Goal: Task Accomplishment & Management: Manage account settings

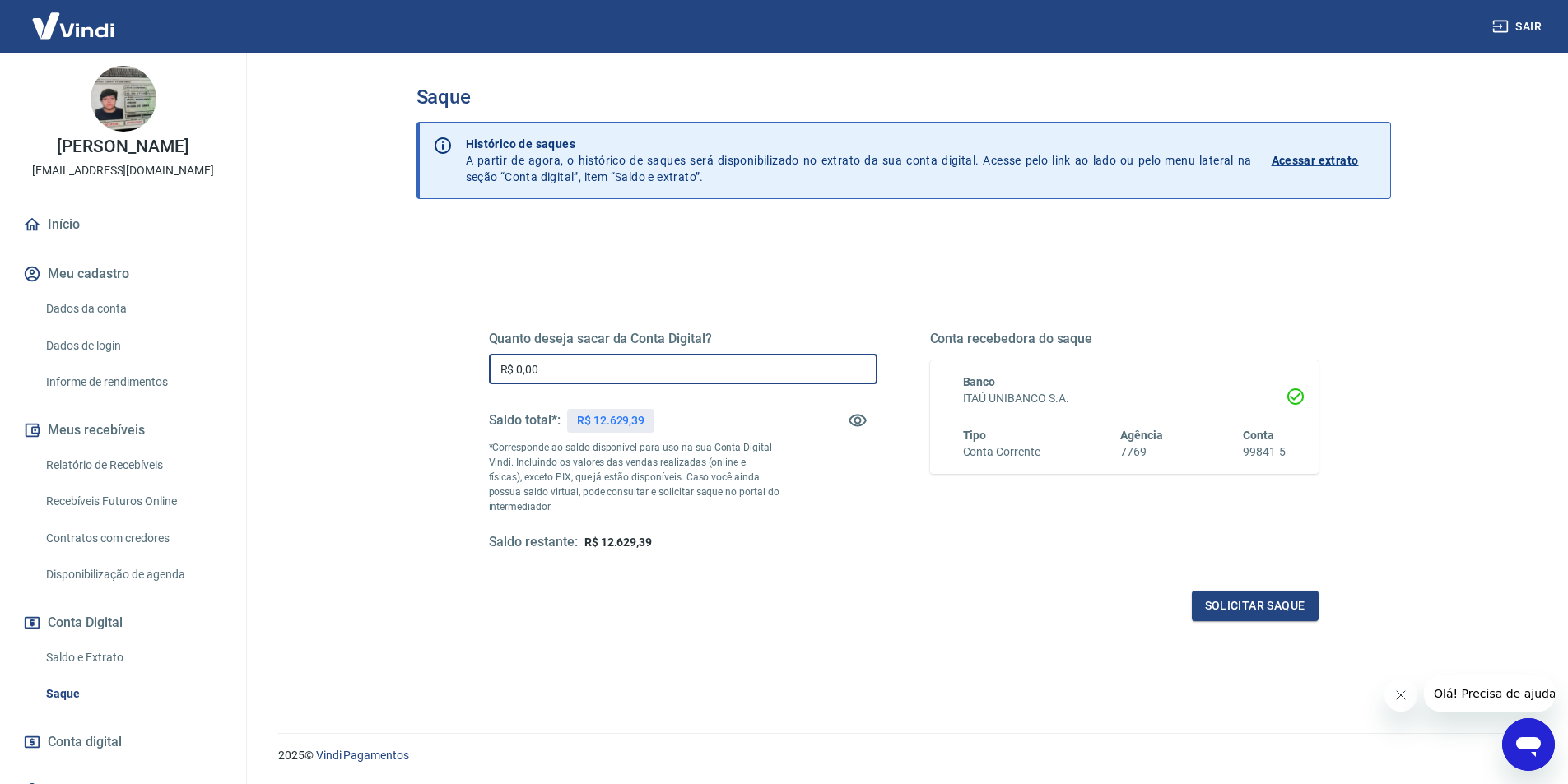
drag, startPoint x: 533, startPoint y: 369, endPoint x: 477, endPoint y: 365, distance: 56.1
click at [477, 365] on div "Quanto deseja sacar da Conta Digital? R$ 0,00 ​ Saldo total*: R$ 12.629,39 *Cor…" at bounding box center [904, 449] width 869 height 382
type input "R$ 12.629,39"
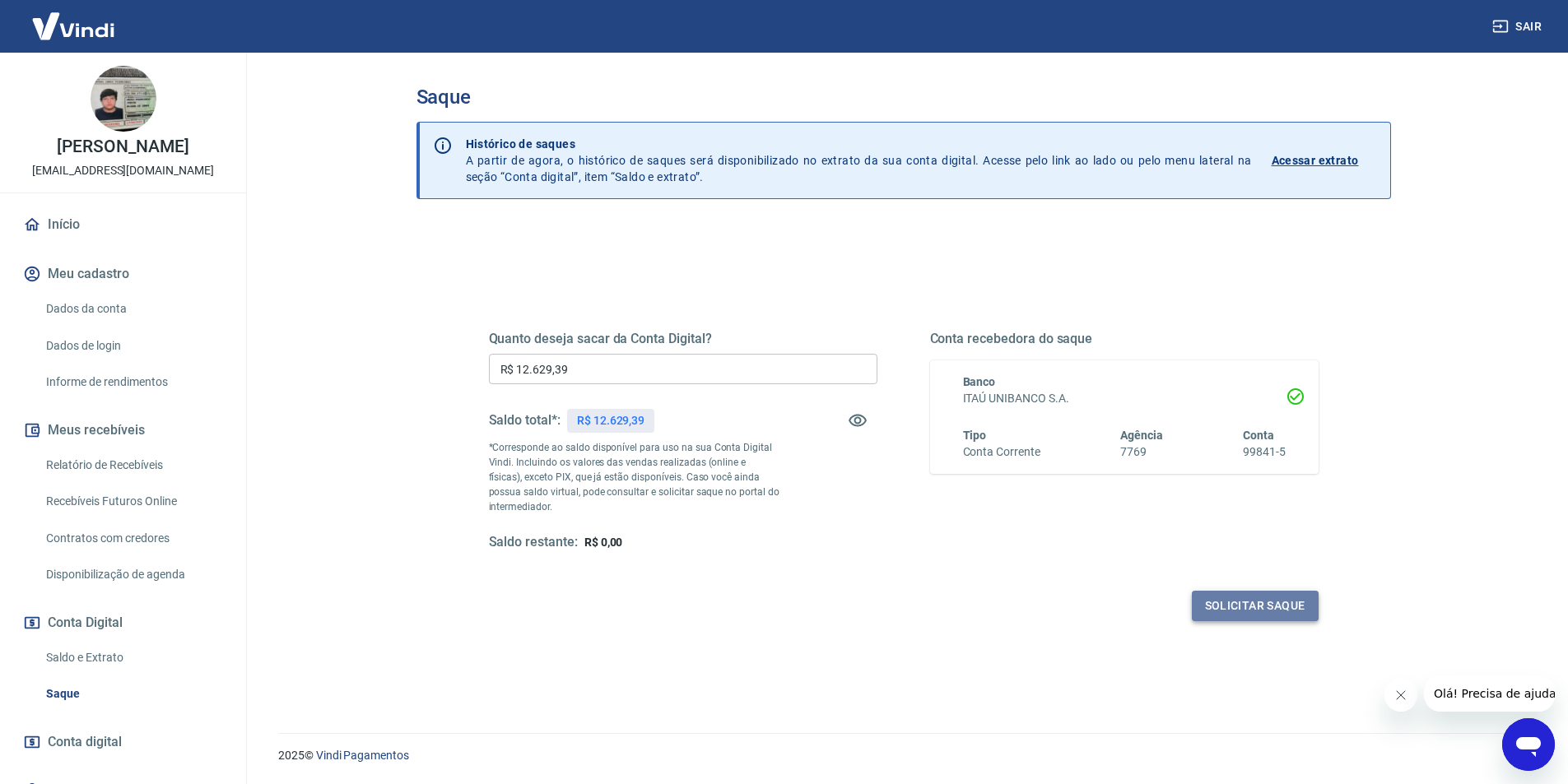
click at [1216, 607] on button "Solicitar saque" at bounding box center [1255, 606] width 127 height 31
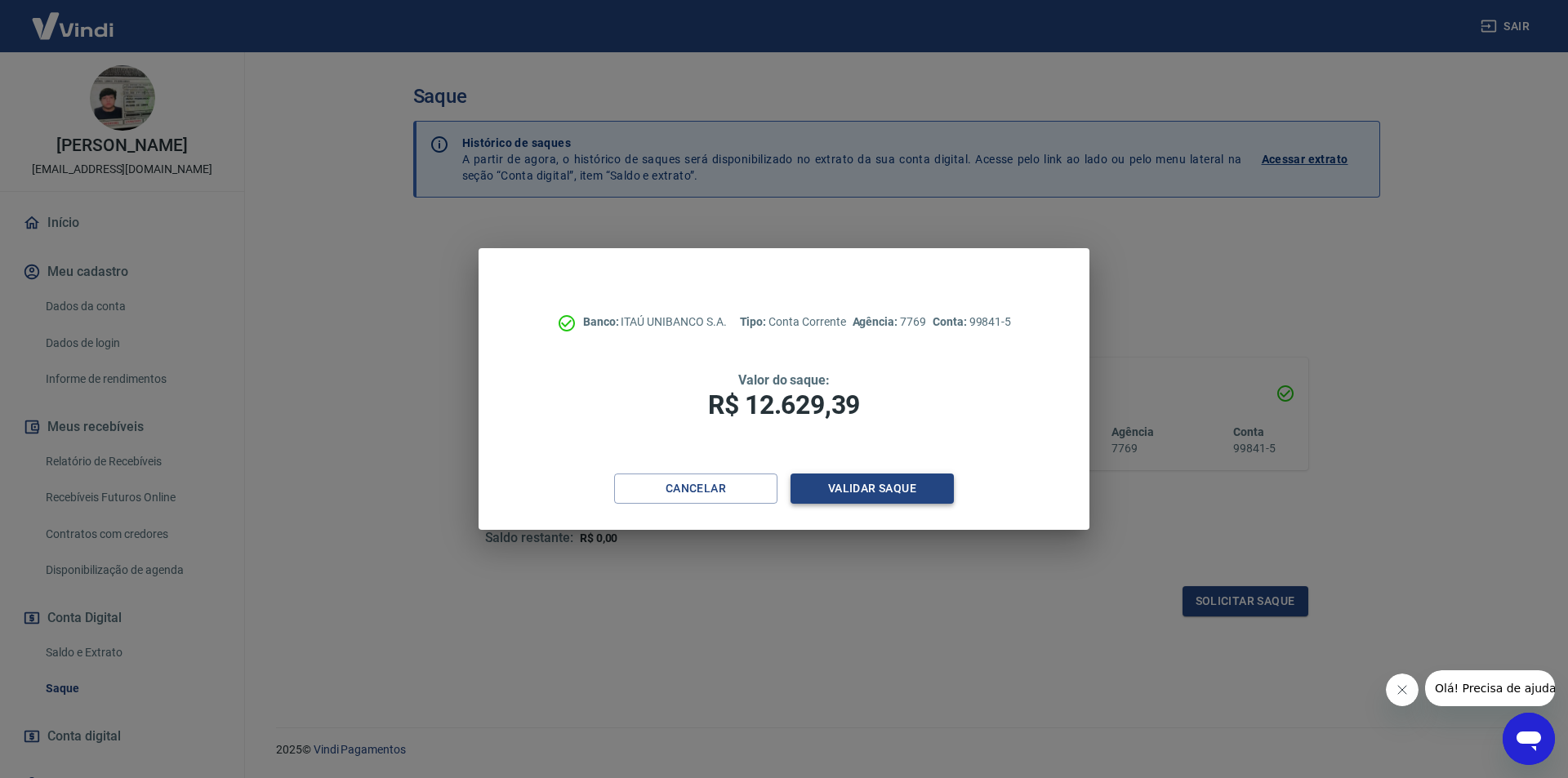
click at [866, 489] on button "Validar saque" at bounding box center [872, 488] width 163 height 30
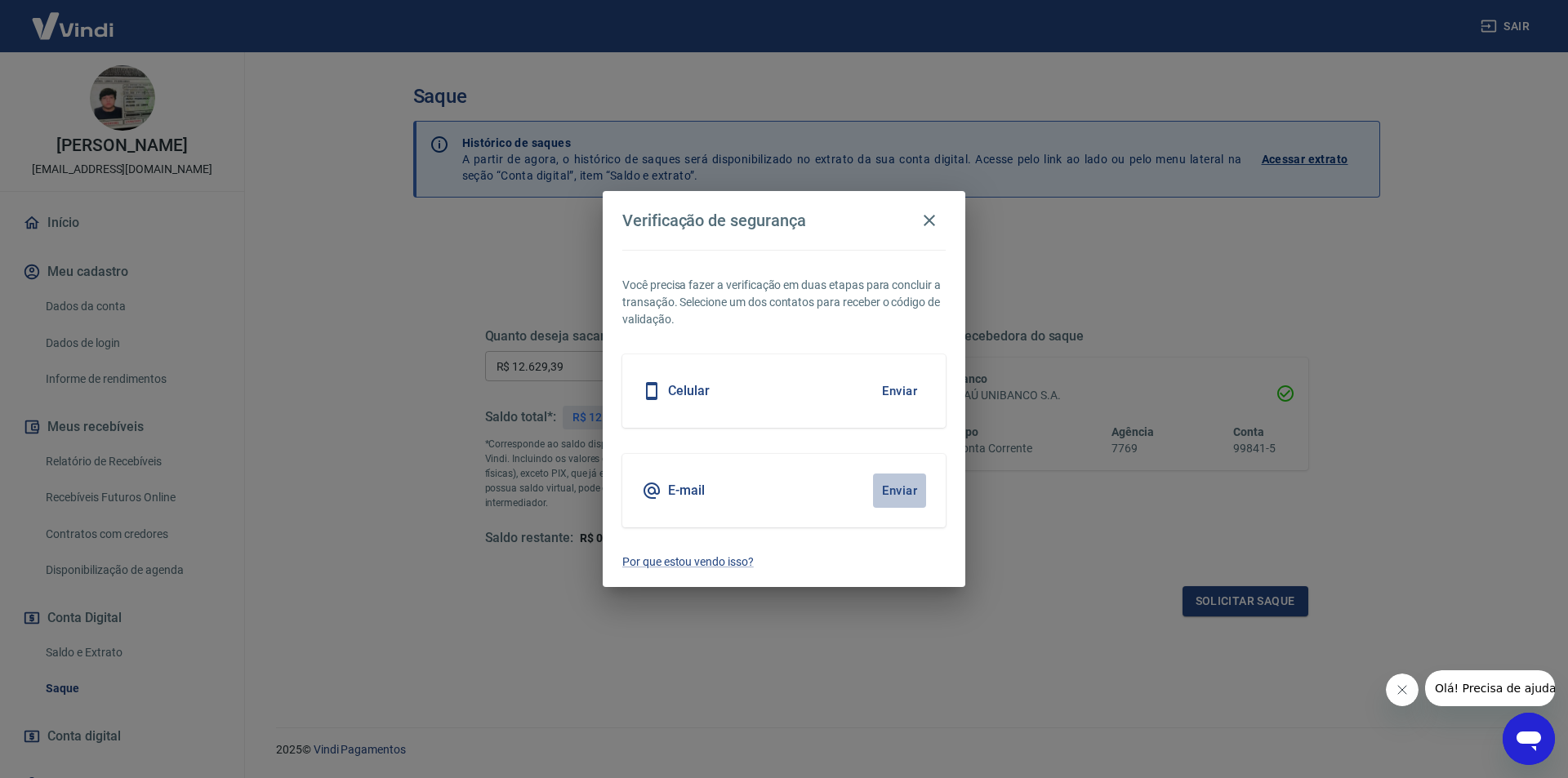
click at [900, 483] on button "Enviar" at bounding box center [899, 490] width 53 height 34
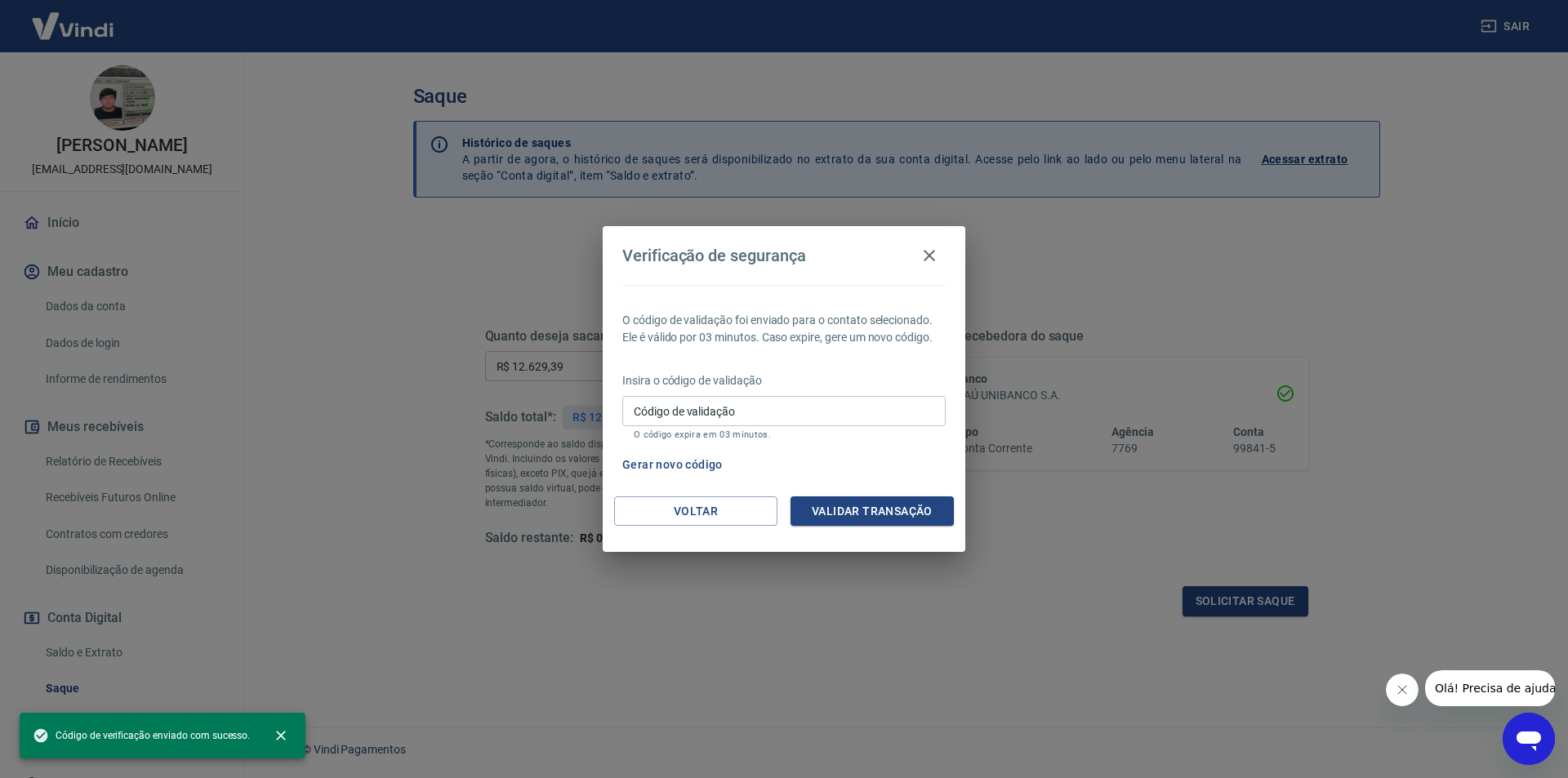
click at [696, 413] on input "Código de validação" at bounding box center [784, 411] width 323 height 30
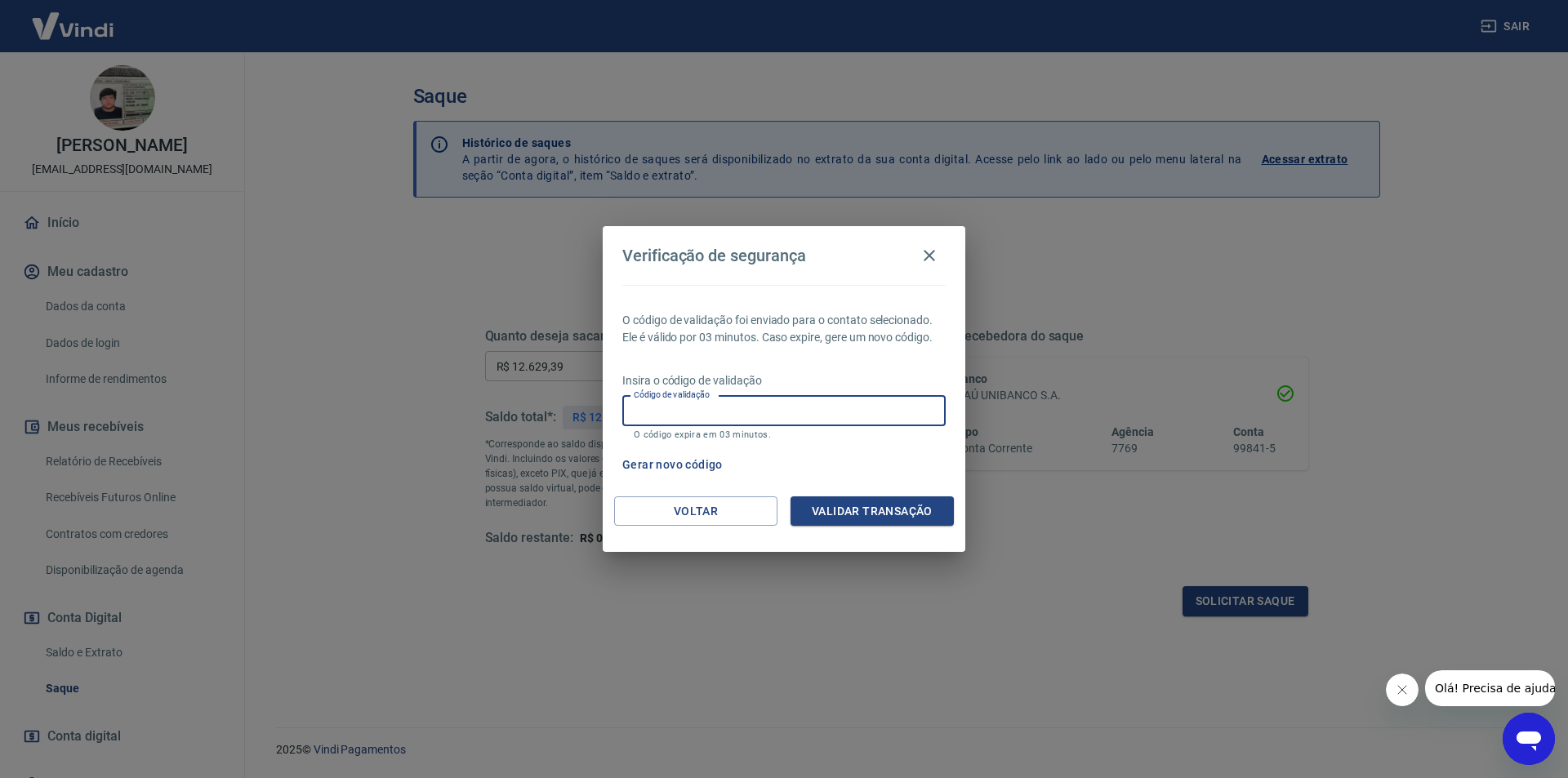
paste input "511000"
type input "511000"
click at [831, 508] on button "Validar transação" at bounding box center [872, 511] width 163 height 30
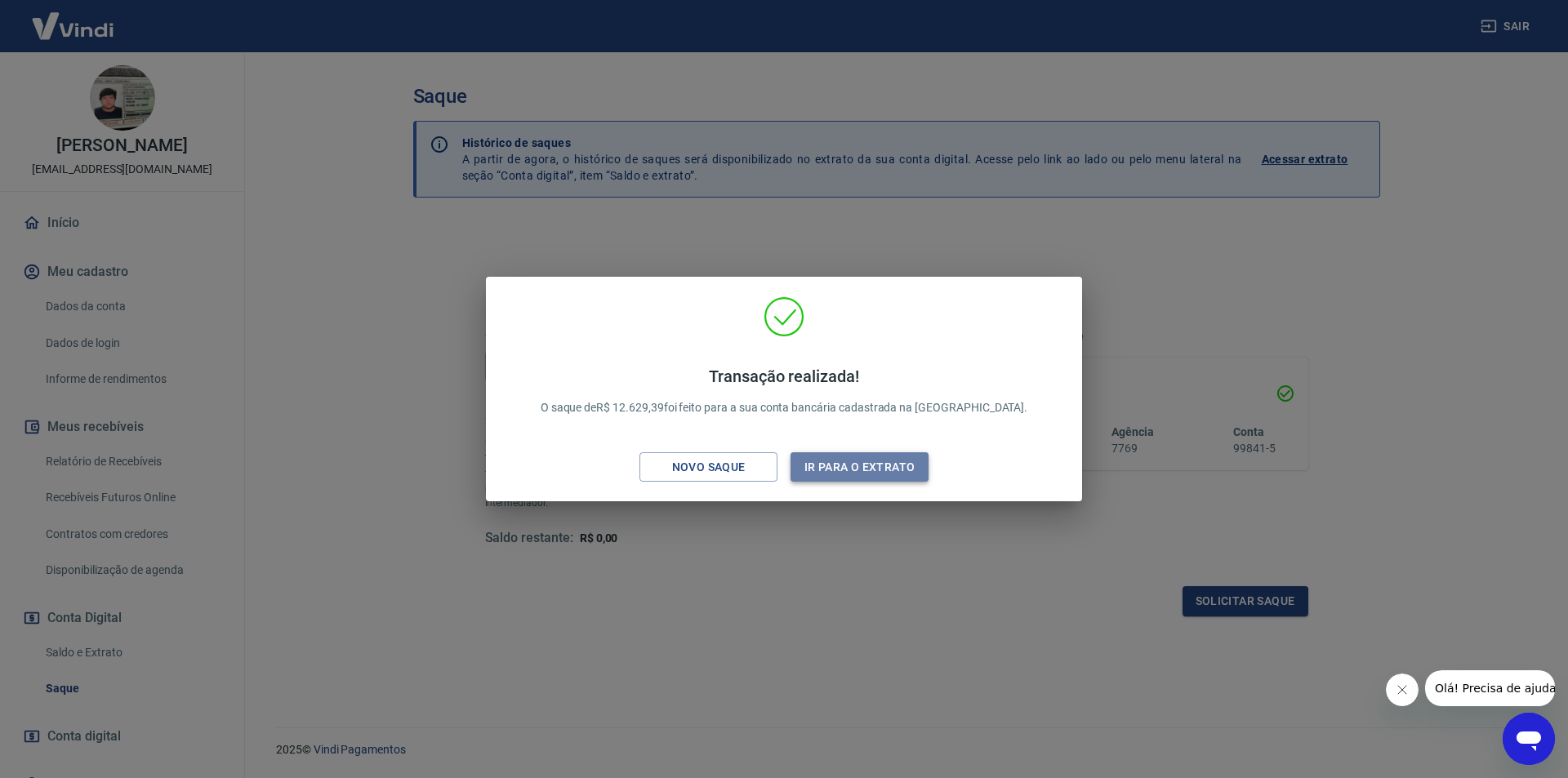
click at [863, 469] on button "Ir para o extrato" at bounding box center [859, 467] width 138 height 30
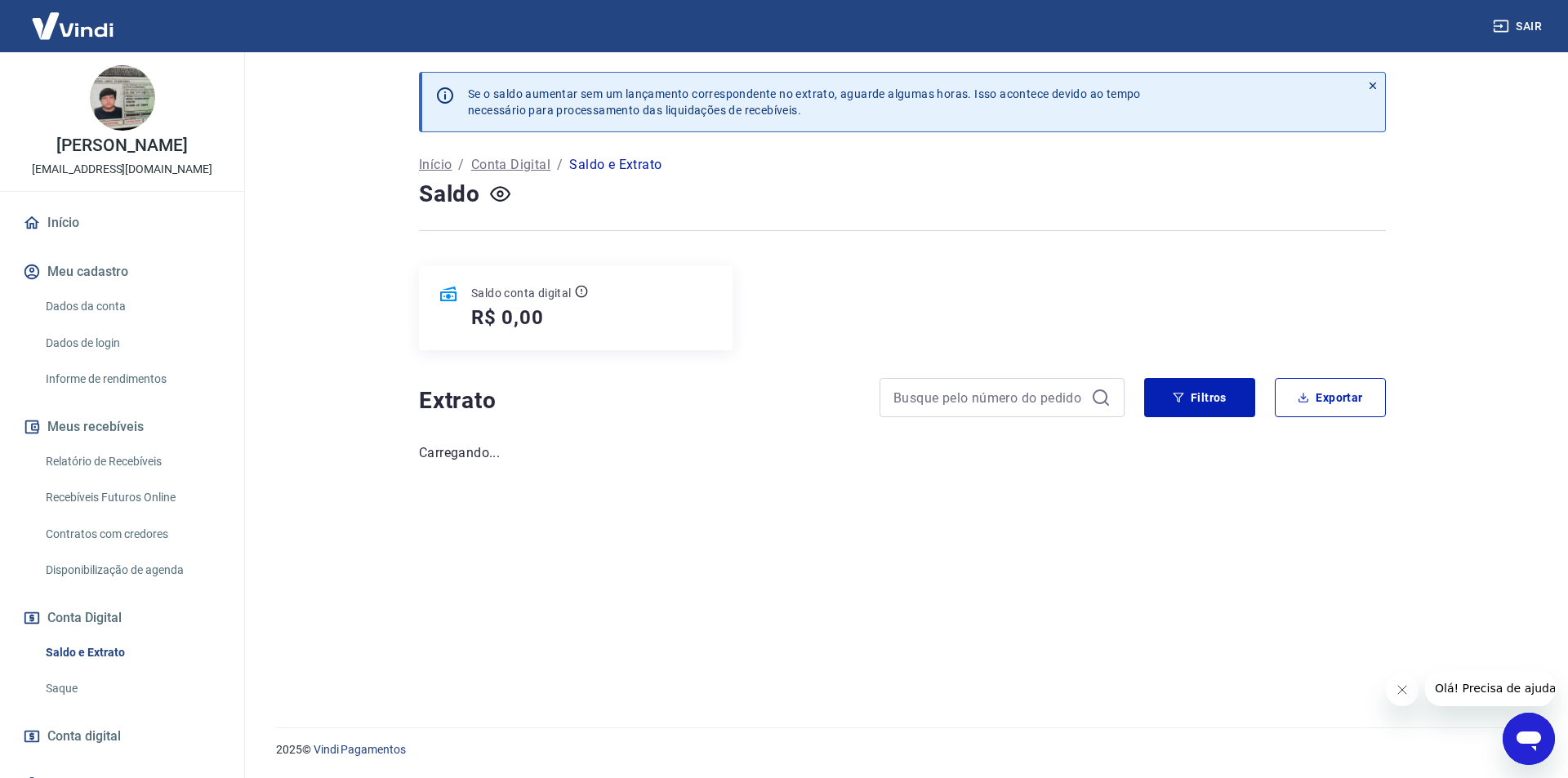
click at [115, 460] on link "Relatório de Recebíveis" at bounding box center [131, 461] width 185 height 34
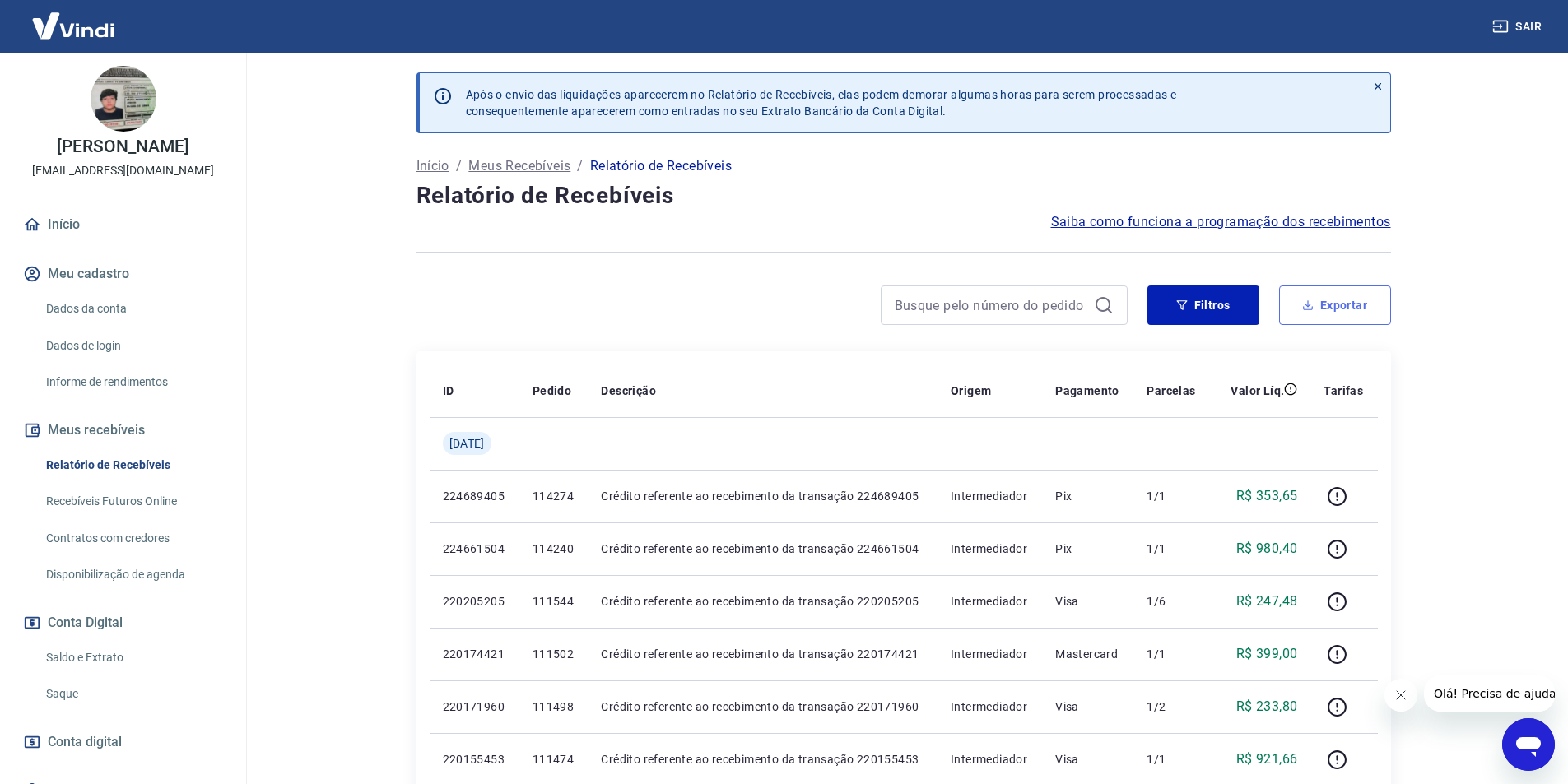
click at [1335, 297] on button "Exportar" at bounding box center [1335, 304] width 112 height 39
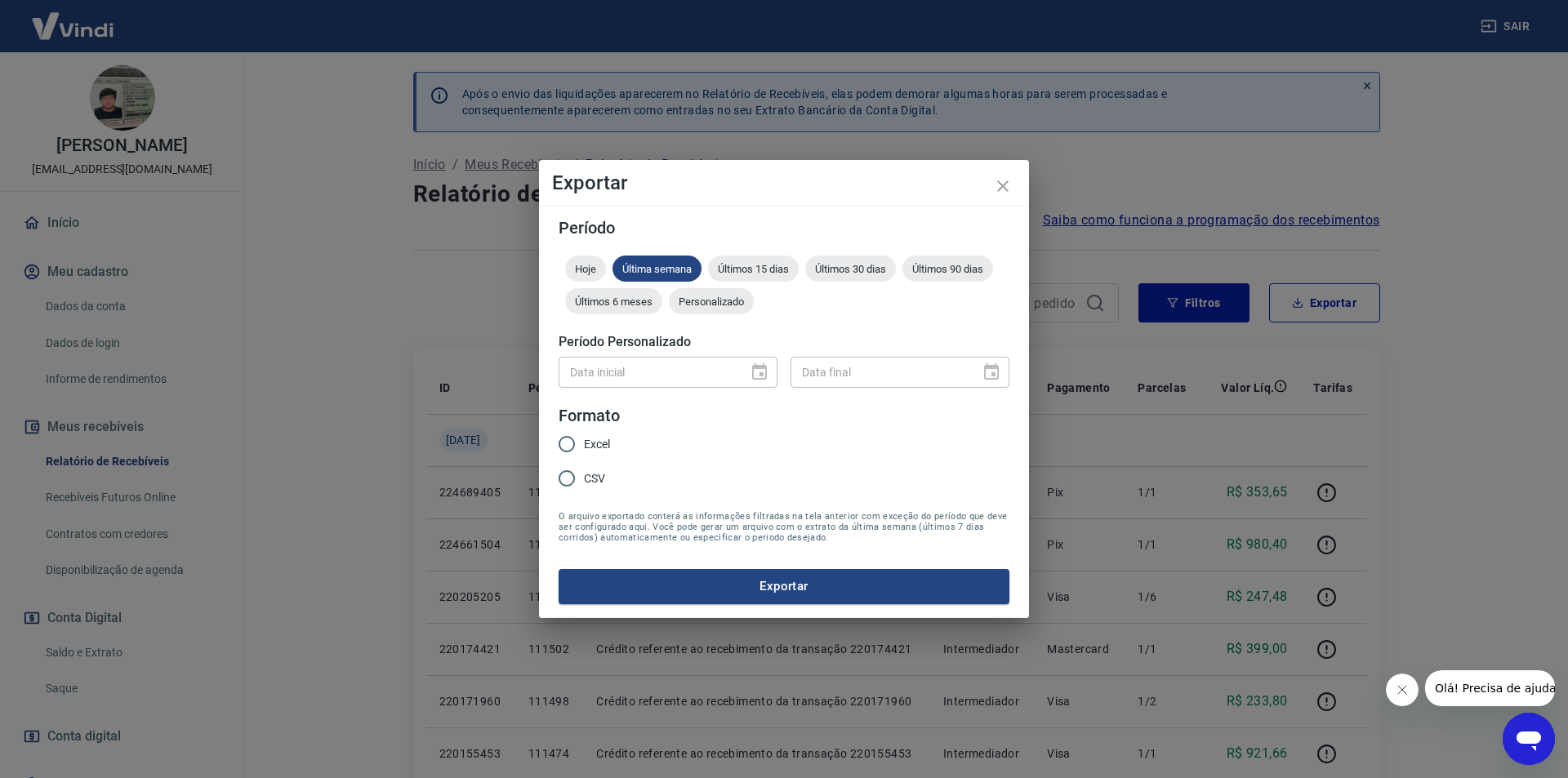
drag, startPoint x: 583, startPoint y: 440, endPoint x: 626, endPoint y: 367, distance: 84.7
click at [582, 440] on input "Excel" at bounding box center [566, 444] width 34 height 34
radio input "true"
click at [730, 272] on span "Últimos 15 dias" at bounding box center [753, 269] width 90 height 12
click at [760, 583] on button "Exportar" at bounding box center [784, 585] width 451 height 34
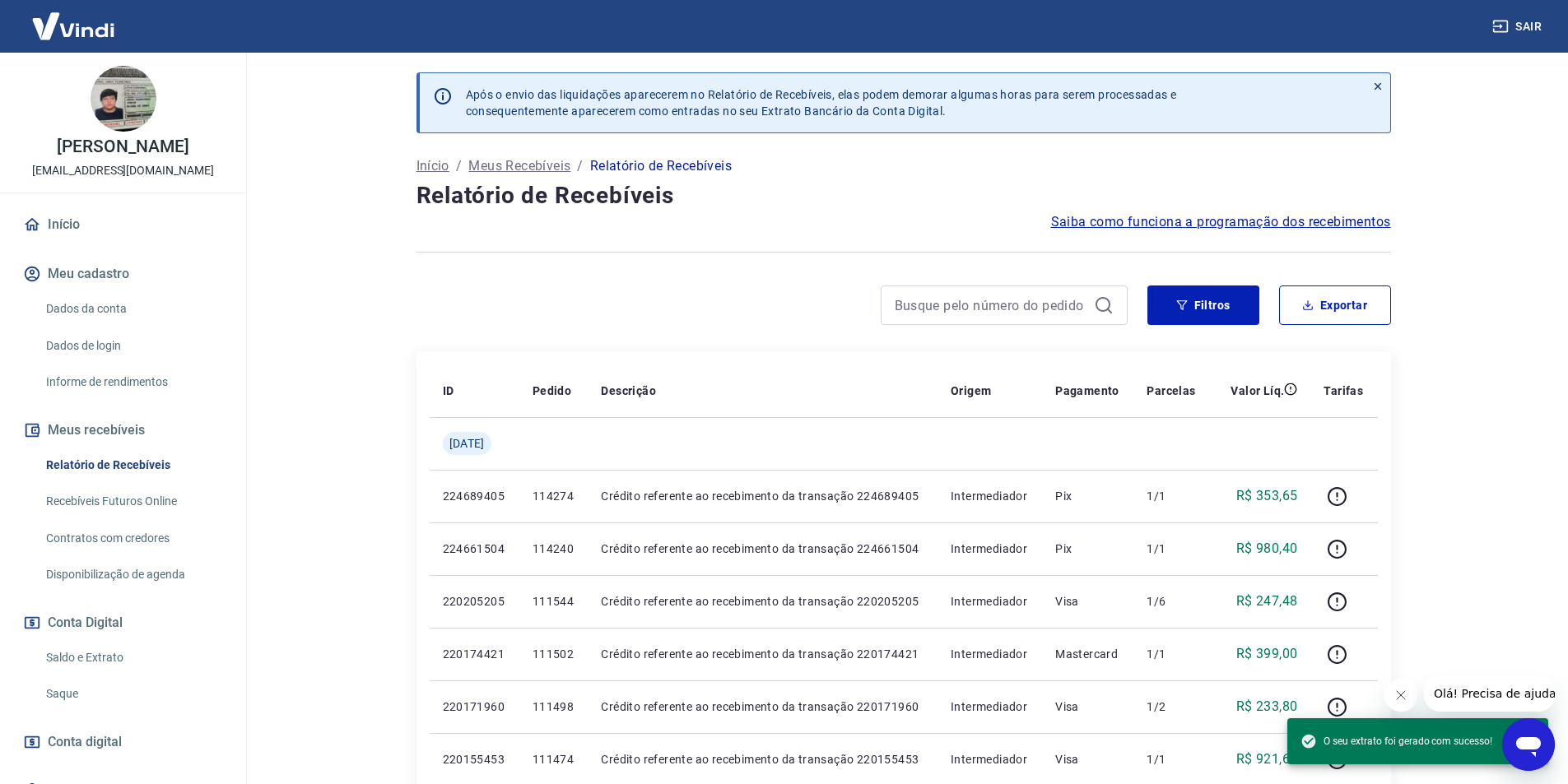
click at [72, 220] on link "Início" at bounding box center [123, 224] width 207 height 36
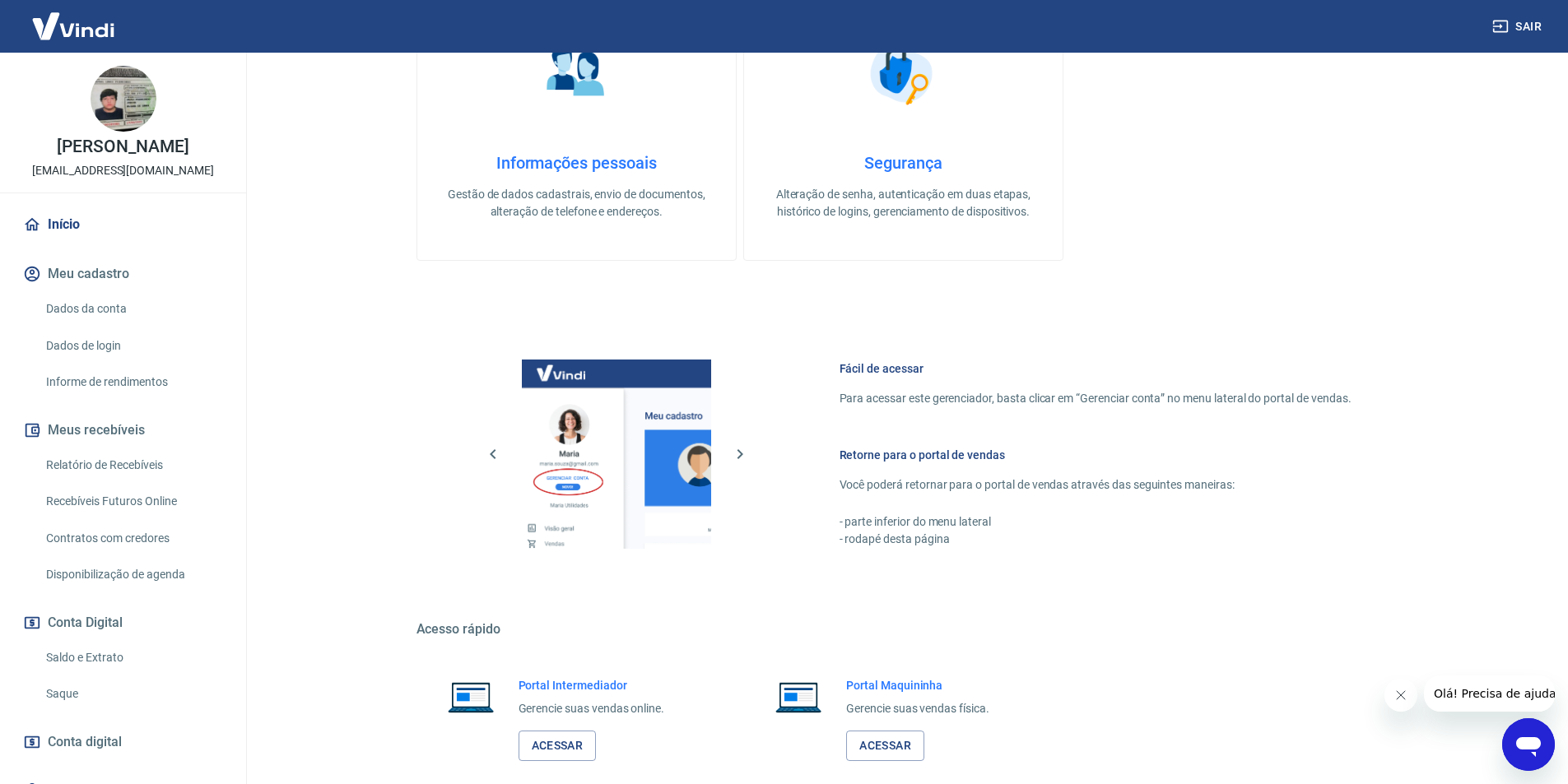
scroll to position [499, 0]
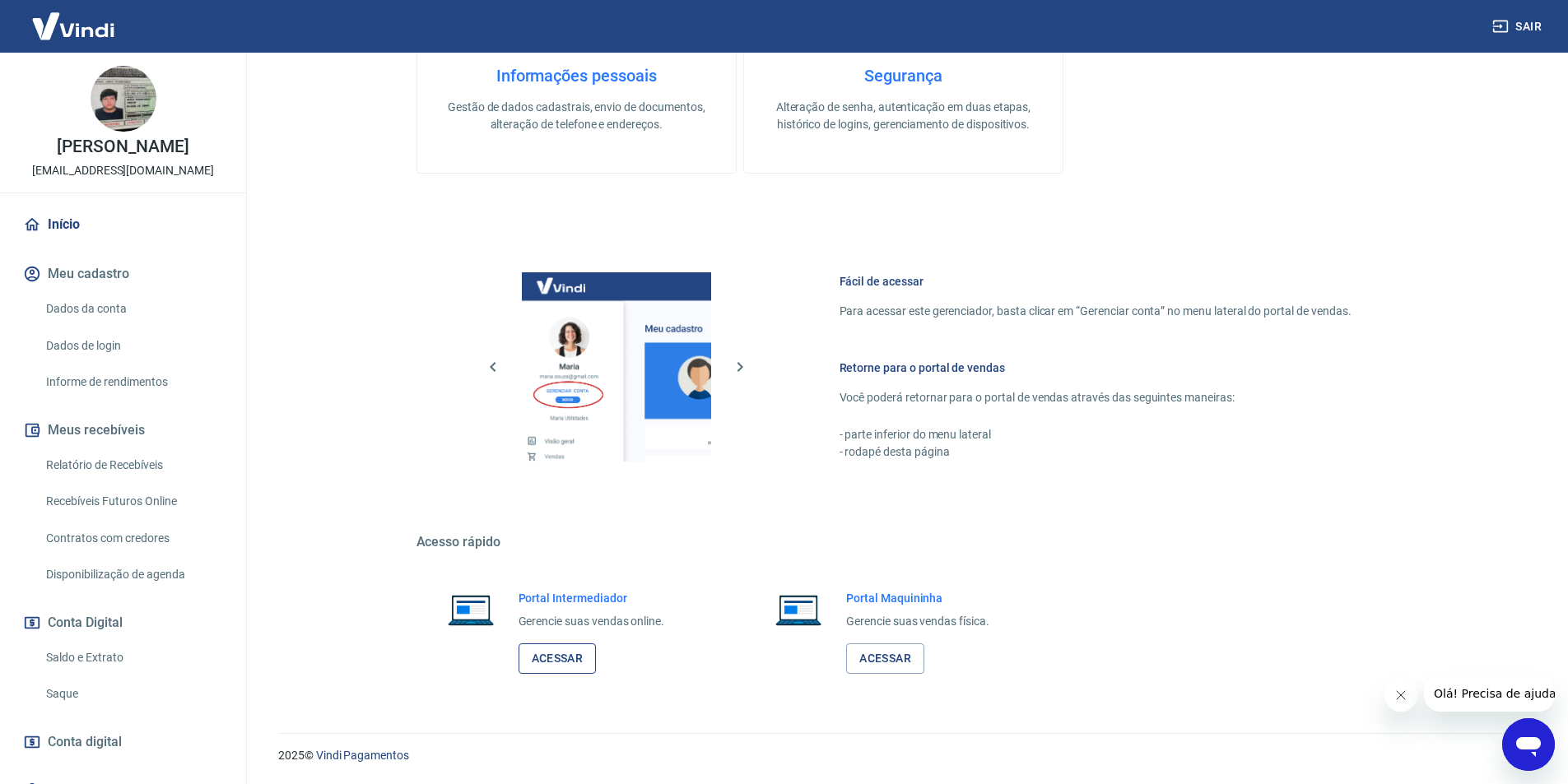
click at [546, 664] on link "Acessar" at bounding box center [557, 658] width 78 height 31
click at [94, 654] on link "Saldo e Extrato" at bounding box center [132, 657] width 186 height 34
